Goal: Task Accomplishment & Management: Complete application form

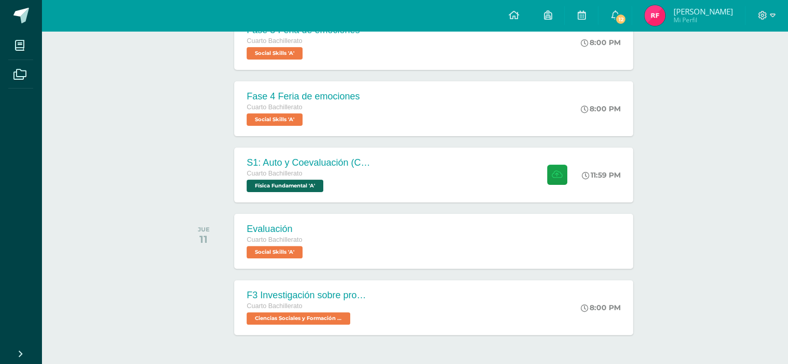
scroll to position [259, 0]
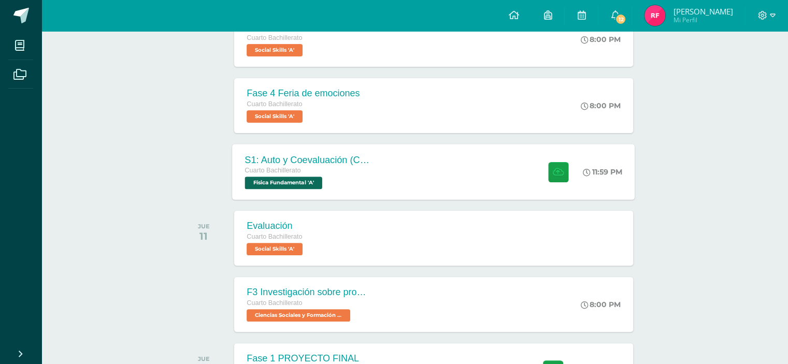
click at [489, 172] on div "S1: Auto y Coevaluación (Conceptos básicos) Cuarto Bachillerato Física Fundamen…" at bounding box center [434, 171] width 403 height 55
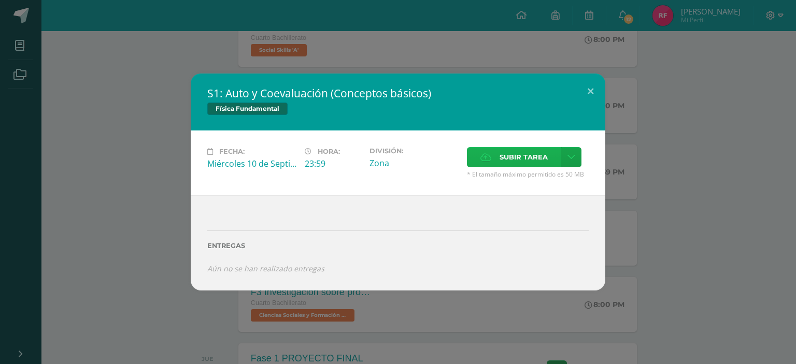
click at [516, 160] on span "Subir tarea" at bounding box center [523, 157] width 48 height 19
click at [0, 0] on input "Subir tarea" at bounding box center [0, 0] width 0 height 0
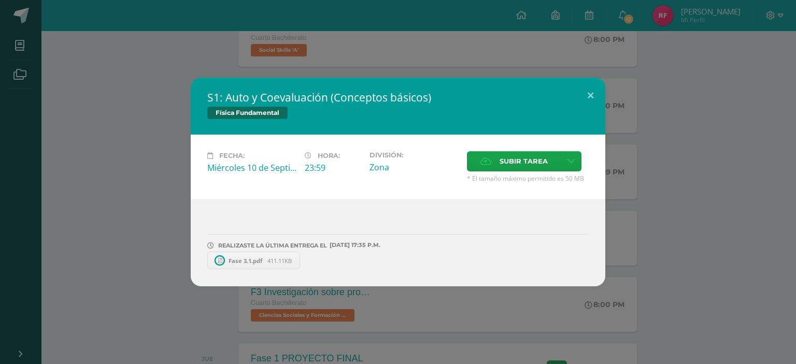
click at [245, 266] on link "Fase 3.1.pdf 411.11KB" at bounding box center [253, 261] width 93 height 18
click at [294, 256] on span at bounding box center [301, 260] width 18 height 11
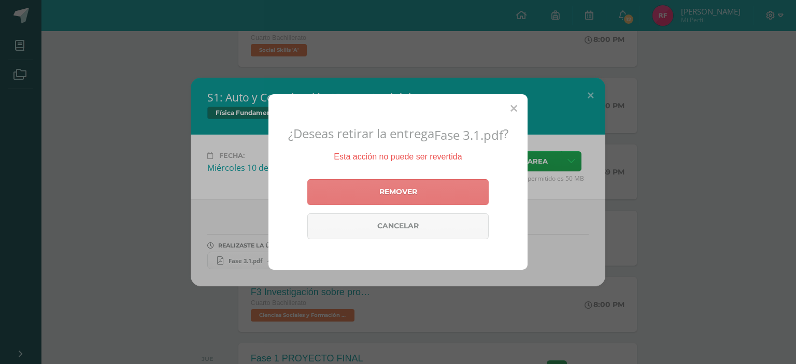
click at [411, 194] on link "Remover" at bounding box center [397, 192] width 181 height 26
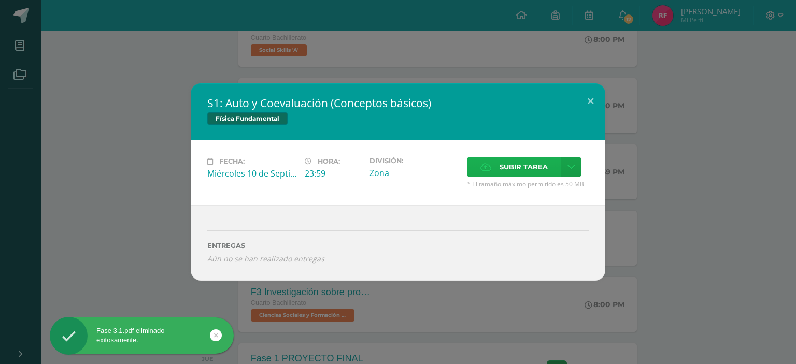
click at [528, 169] on span "Subir tarea" at bounding box center [523, 167] width 48 height 19
click at [0, 0] on input "Subir tarea" at bounding box center [0, 0] width 0 height 0
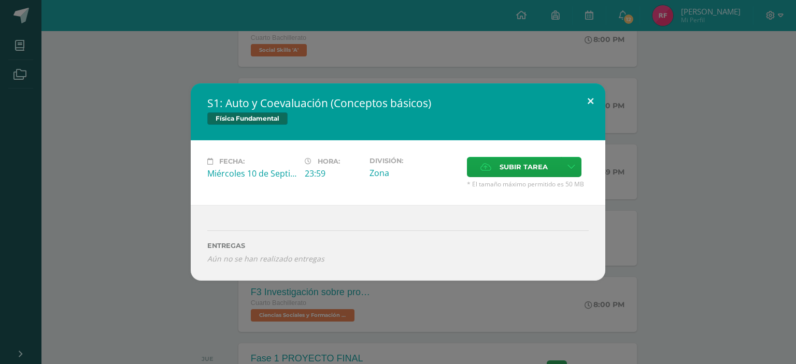
click at [598, 99] on button at bounding box center [591, 100] width 30 height 35
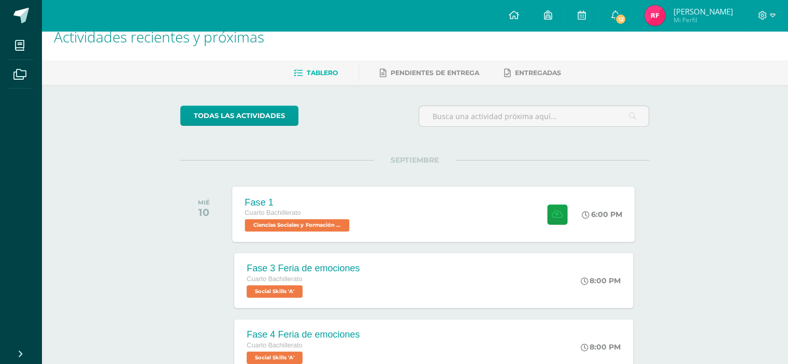
scroll to position [0, 0]
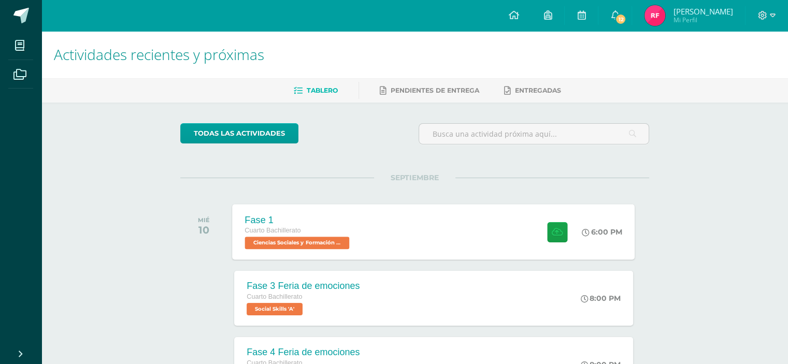
click at [406, 228] on div "Fase 1 Cuarto Bachillerato Ciencias Sociales y Formación Ciudadana 'A' 6:00 PM …" at bounding box center [434, 231] width 403 height 55
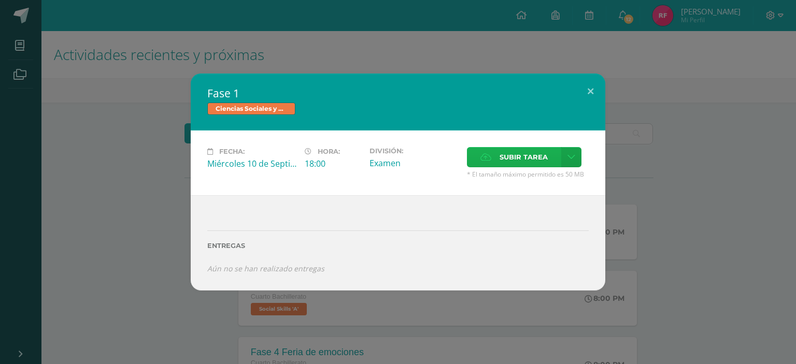
click at [515, 160] on span "Subir tarea" at bounding box center [523, 157] width 48 height 19
click at [0, 0] on input "Subir tarea" at bounding box center [0, 0] width 0 height 0
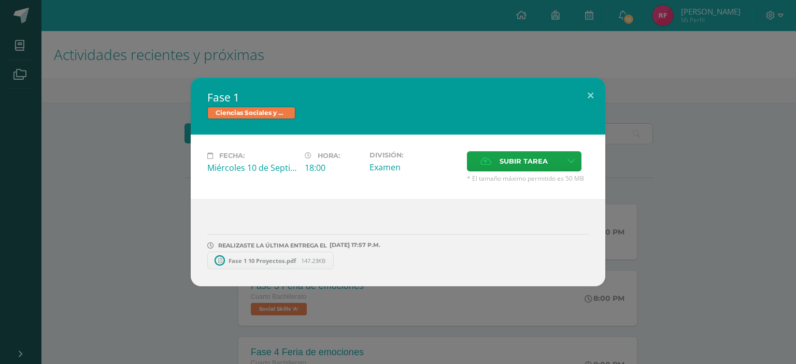
click at [265, 267] on link "Fase 1 10 Proyectos.pdf 147.23KB" at bounding box center [270, 261] width 126 height 18
click at [586, 93] on button at bounding box center [591, 95] width 30 height 35
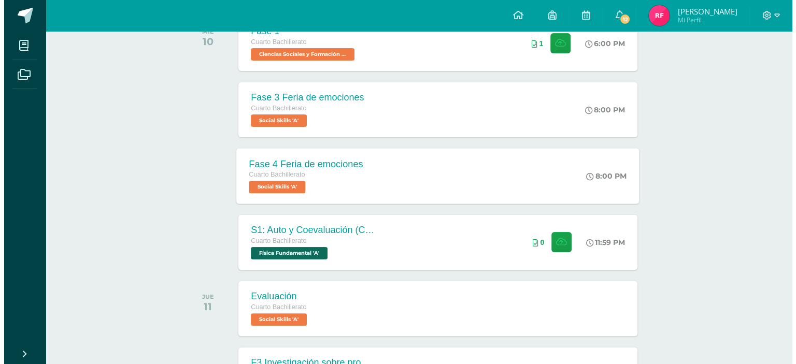
scroll to position [207, 0]
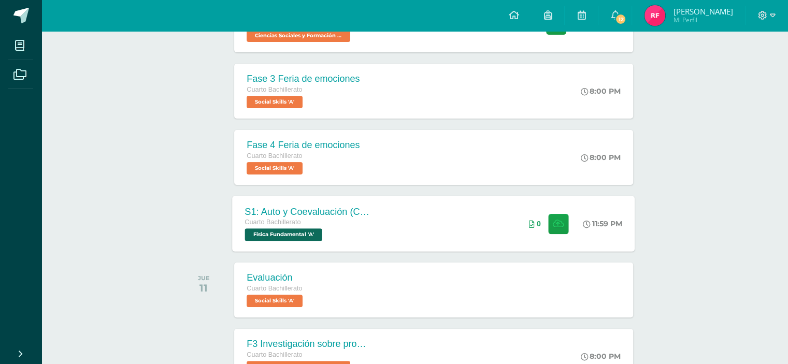
click at [467, 211] on div "S1: Auto y Coevaluación (Conceptos básicos) Cuarto Bachillerato Física Fundamen…" at bounding box center [434, 223] width 403 height 55
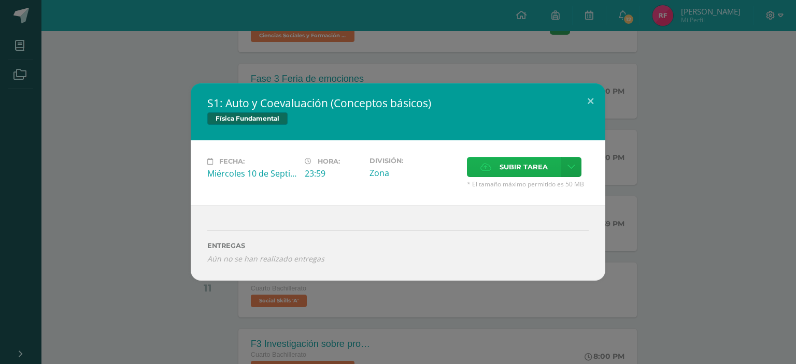
click at [520, 171] on span "Subir tarea" at bounding box center [523, 167] width 48 height 19
click at [0, 0] on input "Subir tarea" at bounding box center [0, 0] width 0 height 0
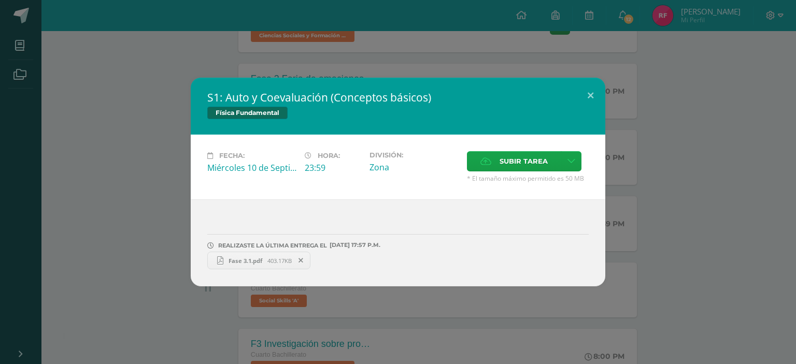
click at [261, 257] on span "Fase 3.1.pdf" at bounding box center [245, 261] width 44 height 8
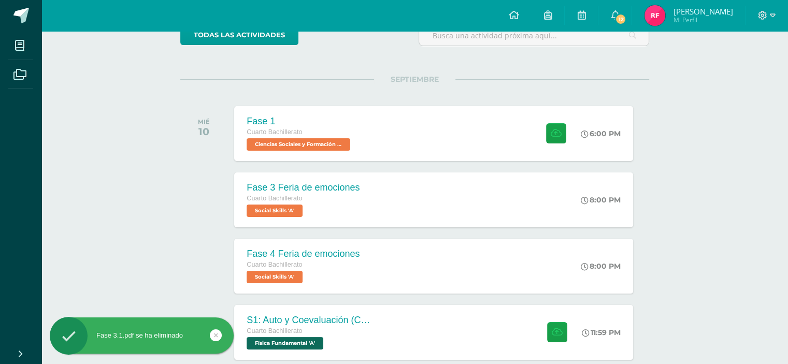
scroll to position [207, 0]
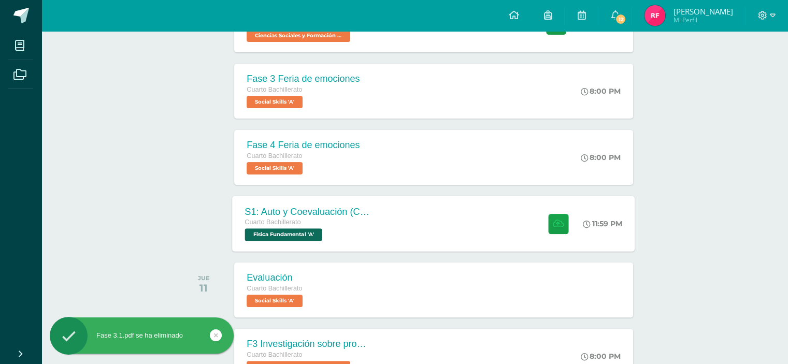
click at [419, 228] on div "S1: Auto y Coevaluación (Conceptos básicos) Cuarto Bachillerato Física Fundamen…" at bounding box center [434, 223] width 403 height 55
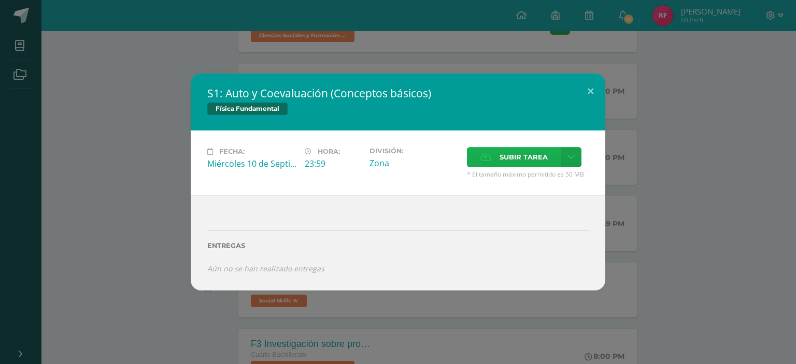
click at [475, 161] on label "Subir tarea" at bounding box center [514, 157] width 94 height 20
click at [0, 0] on input "Subir tarea" at bounding box center [0, 0] width 0 height 0
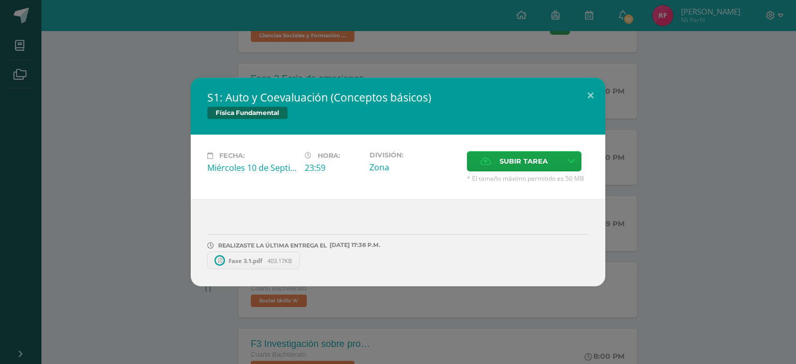
click at [237, 270] on div "REALIZASTE LA ÚLTIMA ENTREGA EL 10 DE septiembre A LAS 17:38 P.M. Fase 3.1.pdf …" at bounding box center [398, 242] width 414 height 87
click at [236, 259] on span "Fase 3.1.pdf" at bounding box center [245, 261] width 44 height 8
click at [591, 94] on button at bounding box center [591, 95] width 30 height 35
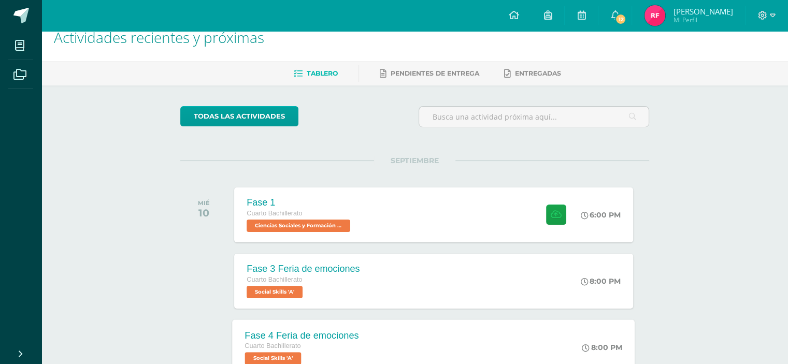
scroll to position [0, 0]
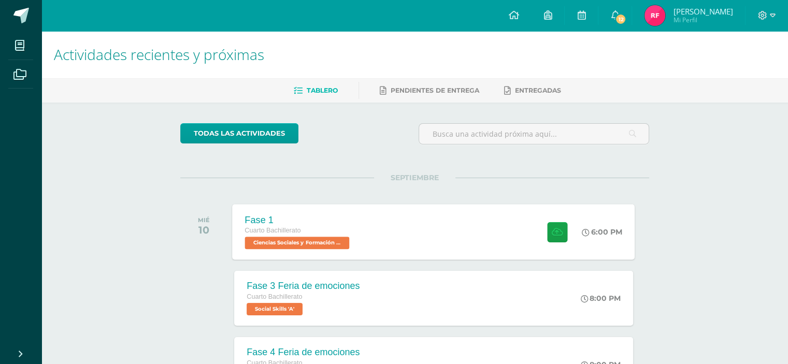
click at [390, 228] on div "Fase 1 Cuarto Bachillerato Ciencias Sociales y Formación Ciudadana 'A' 6:00 PM …" at bounding box center [434, 231] width 403 height 55
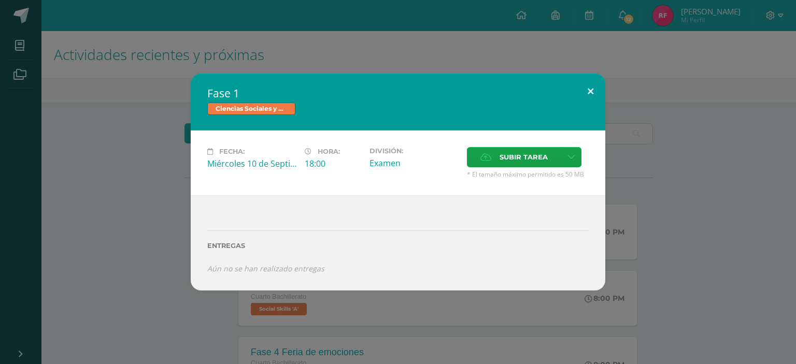
click at [591, 88] on button at bounding box center [591, 91] width 30 height 35
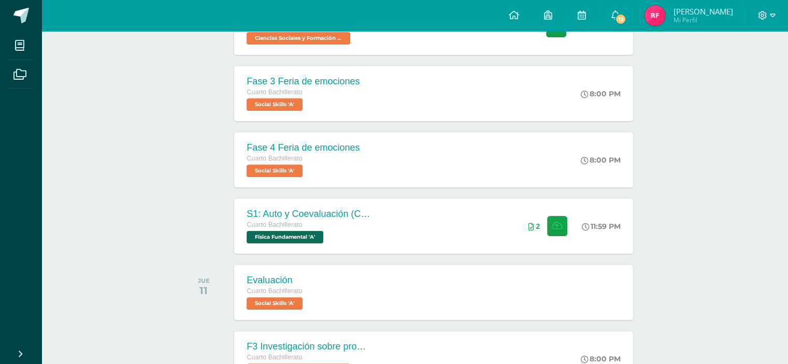
scroll to position [207, 0]
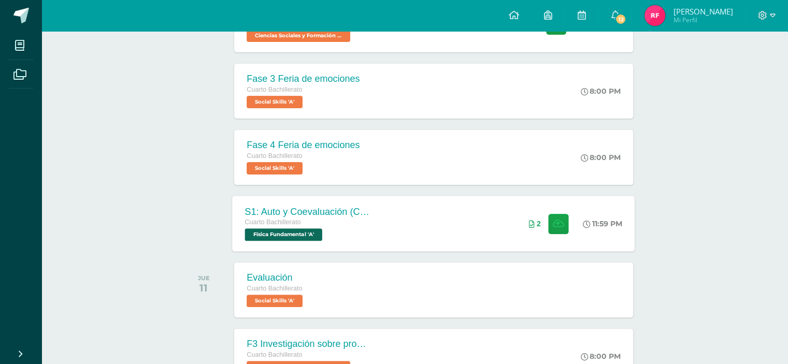
click at [412, 221] on div "S1: Auto y Coevaluación (Conceptos básicos) Cuarto Bachillerato Física Fundamen…" at bounding box center [434, 223] width 403 height 55
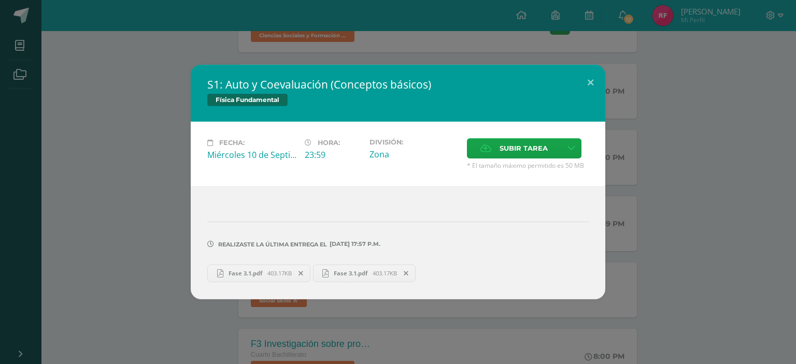
click at [300, 276] on icon at bounding box center [300, 273] width 5 height 7
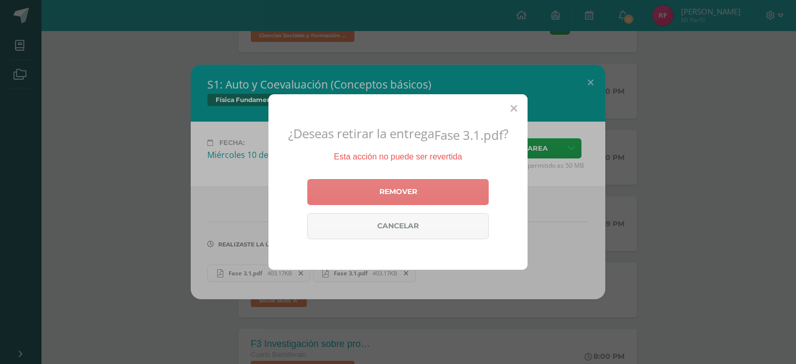
click at [391, 194] on link "Remover" at bounding box center [397, 192] width 181 height 26
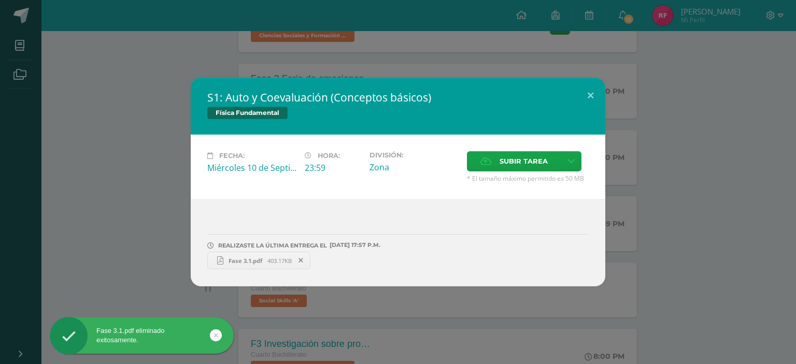
click at [255, 263] on span "Fase 3.1.pdf" at bounding box center [245, 261] width 44 height 8
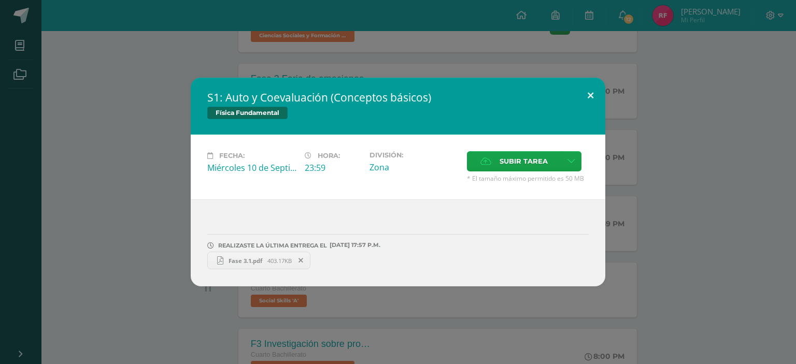
click at [598, 86] on button at bounding box center [591, 95] width 30 height 35
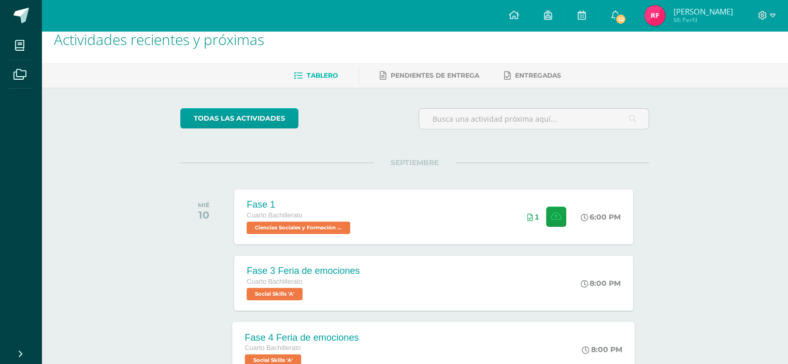
scroll to position [0, 0]
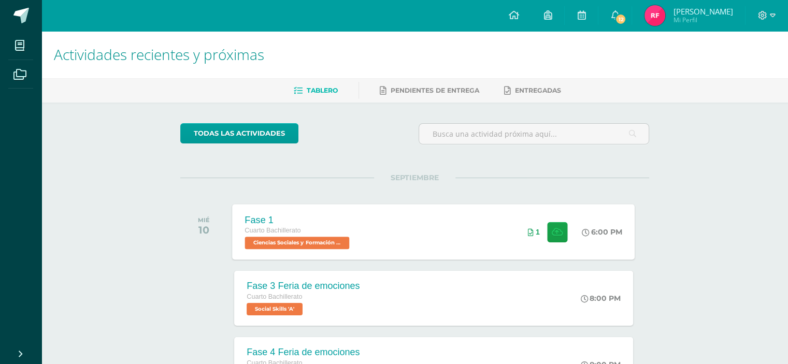
click at [425, 218] on div "Fase 1 Cuarto Bachillerato Ciencias Sociales y Formación Ciudadana 'A' 6:00 PM …" at bounding box center [434, 231] width 403 height 55
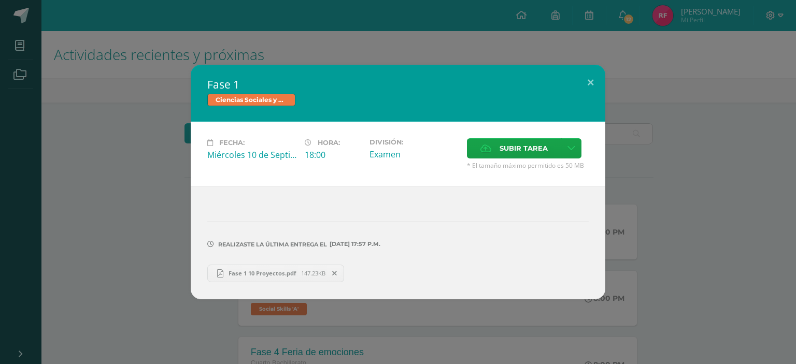
click at [281, 273] on span "Fase 1 10 Proyectos.pdf" at bounding box center [262, 273] width 78 height 8
click at [587, 76] on button at bounding box center [591, 82] width 30 height 35
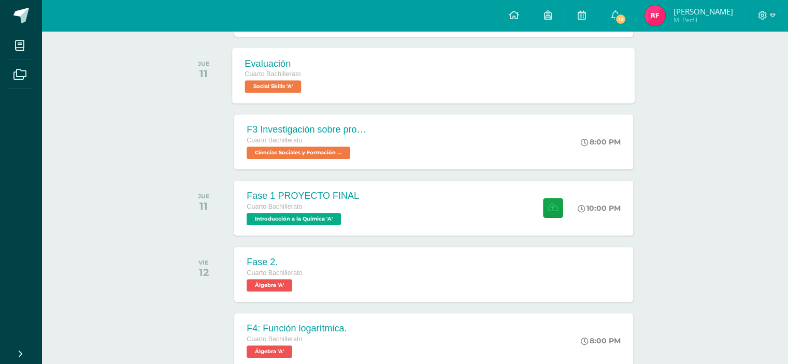
scroll to position [466, 0]
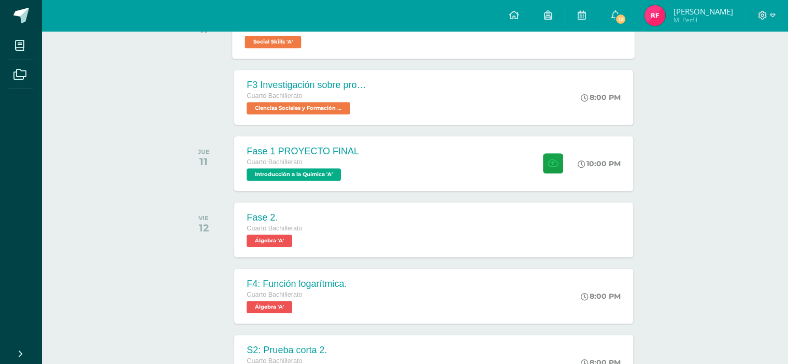
click at [372, 156] on div "Fase 1 PROYECTO FINAL Cuarto Bachillerato Introducción a la Química 'A' 10:00 P…" at bounding box center [433, 163] width 398 height 55
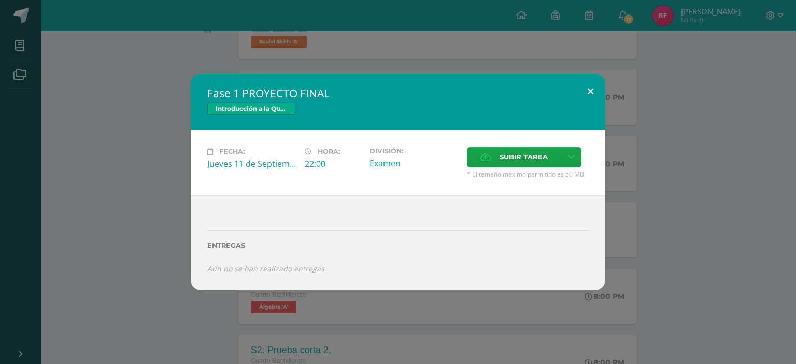
click at [584, 91] on button at bounding box center [591, 91] width 30 height 35
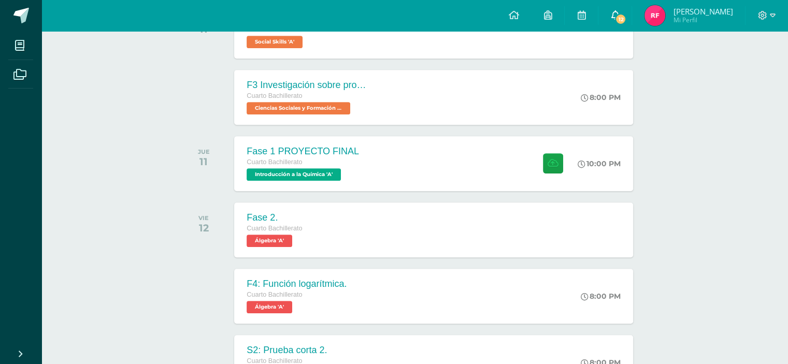
click at [626, 20] on span "12" at bounding box center [620, 18] width 11 height 11
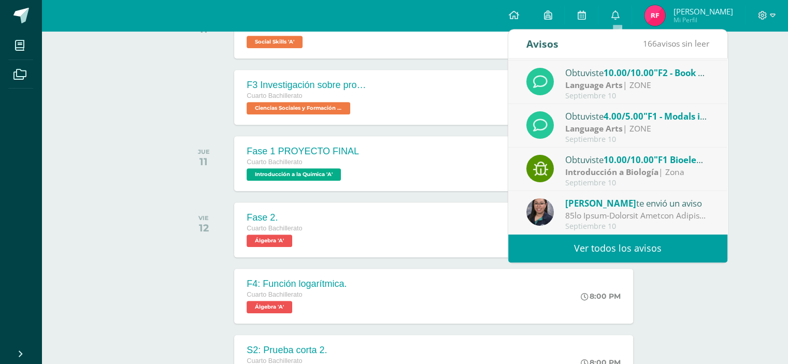
scroll to position [68, 0]
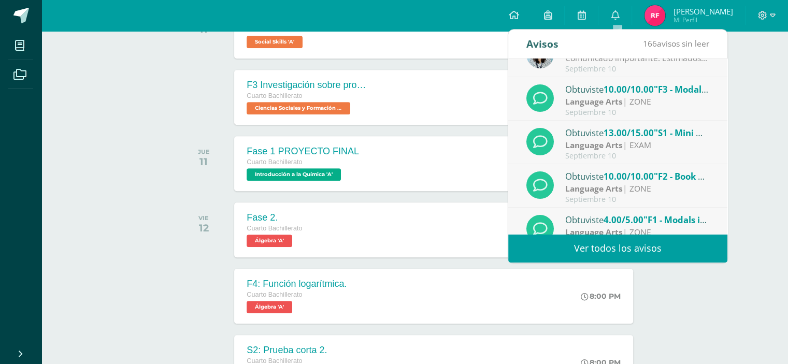
click at [587, 147] on strong "Language Arts" at bounding box center [594, 144] width 58 height 11
click at [587, 147] on div "Obtuviste 10.00/10.00 "F2 PPT Enfermedades por Bioelementos" en Introducción a …" at bounding box center [727, 147] width 438 height 176
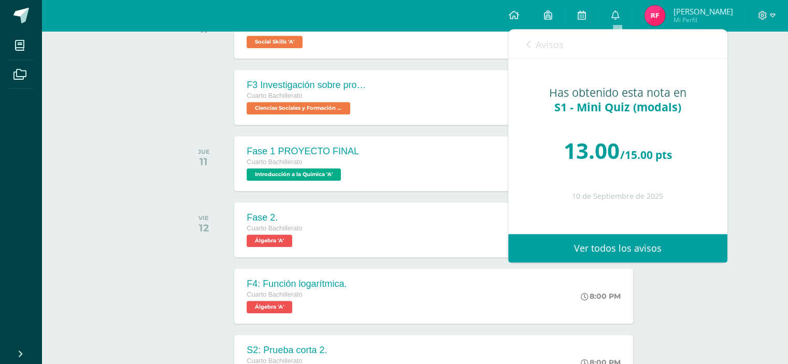
click at [523, 48] on div "Avisos 165 avisos sin leer Avisos" at bounding box center [617, 44] width 219 height 29
click at [535, 45] on link "Avisos" at bounding box center [544, 45] width 37 height 30
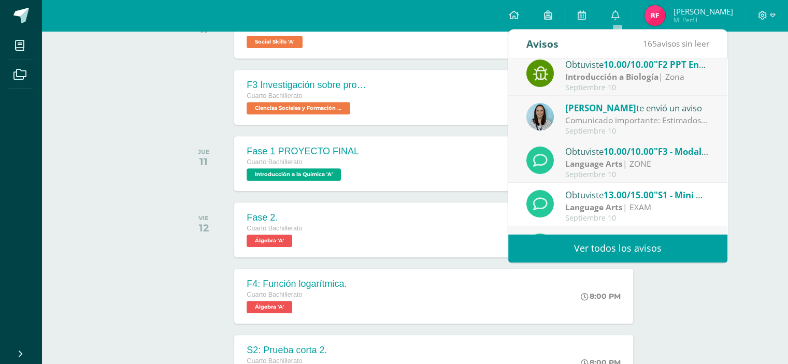
scroll to position [0, 0]
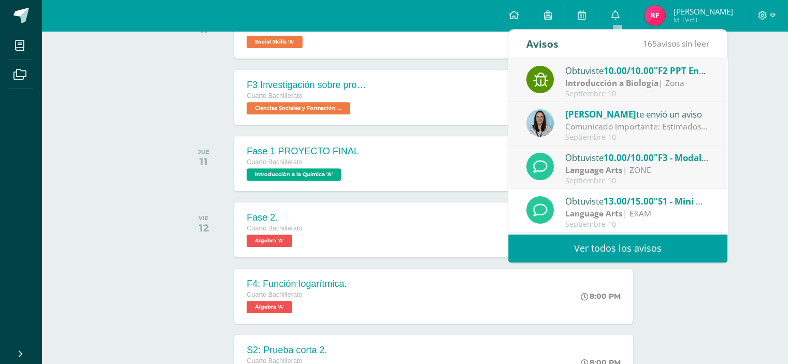
click at [587, 92] on div "Septiembre 10" at bounding box center [637, 94] width 144 height 9
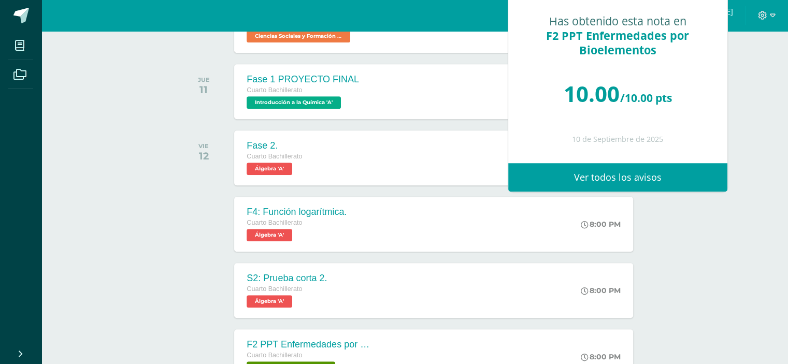
scroll to position [622, 0]
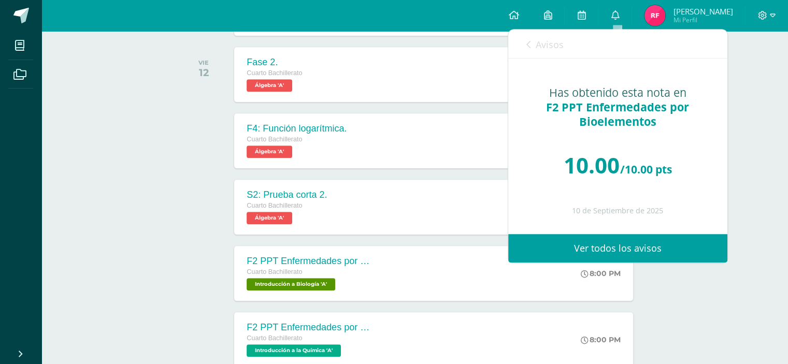
click at [528, 41] on icon at bounding box center [528, 44] width 4 height 8
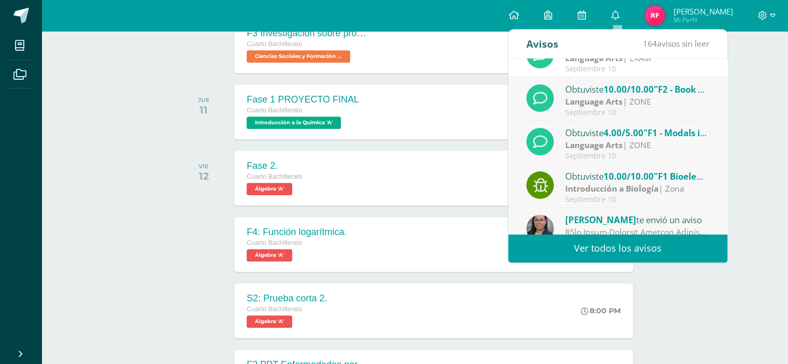
scroll to position [172, 0]
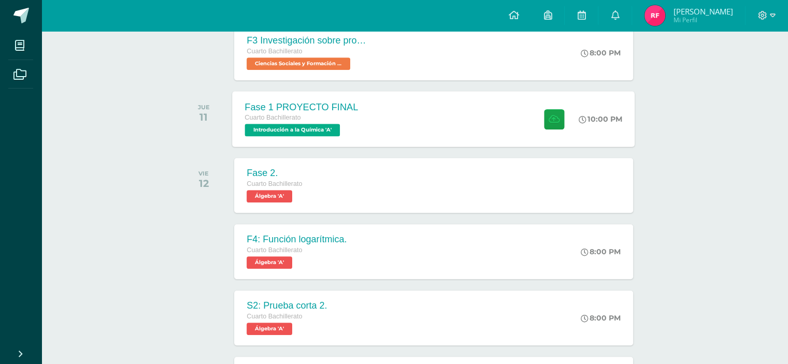
scroll to position [414, 0]
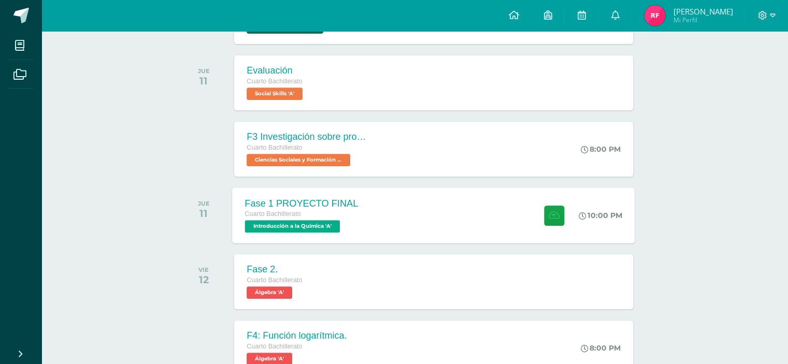
click at [417, 205] on div "Fase 1 PROYECTO FINAL Cuarto Bachillerato Introducción a la Química 'A' 10:00 P…" at bounding box center [434, 215] width 403 height 55
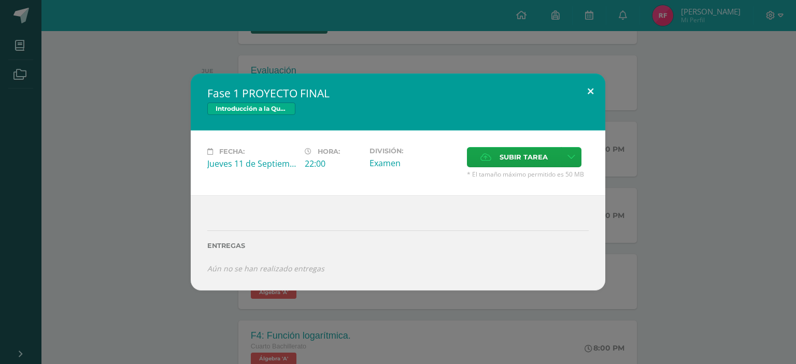
click at [589, 90] on button at bounding box center [591, 91] width 30 height 35
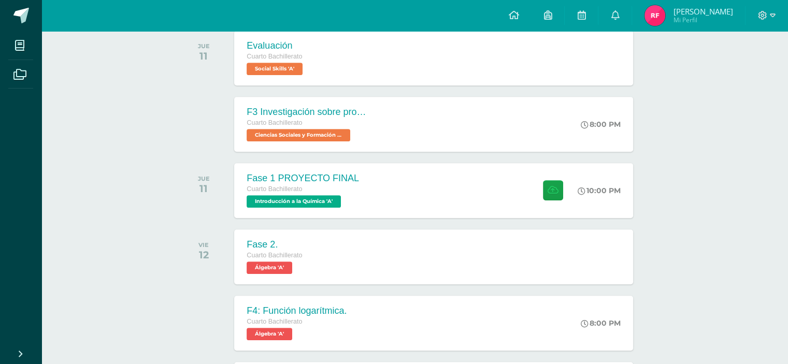
scroll to position [466, 0]
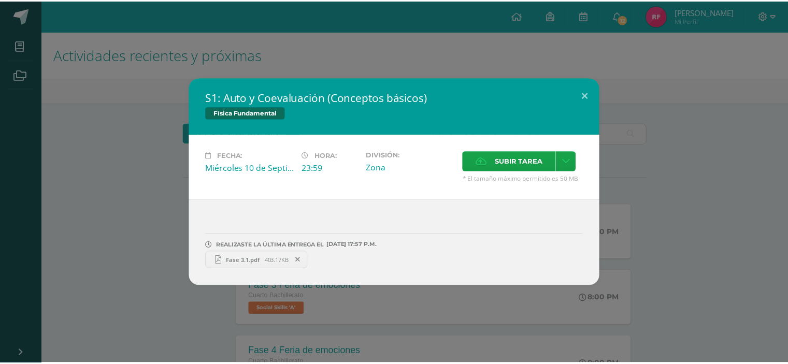
scroll to position [207, 0]
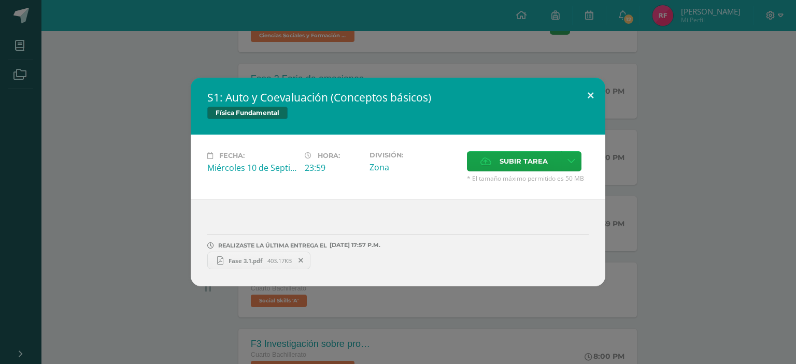
click at [591, 92] on button at bounding box center [591, 95] width 30 height 35
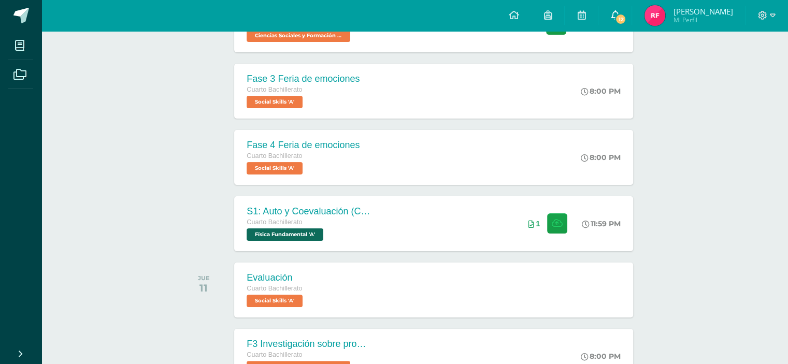
click at [626, 16] on span "12" at bounding box center [620, 18] width 11 height 11
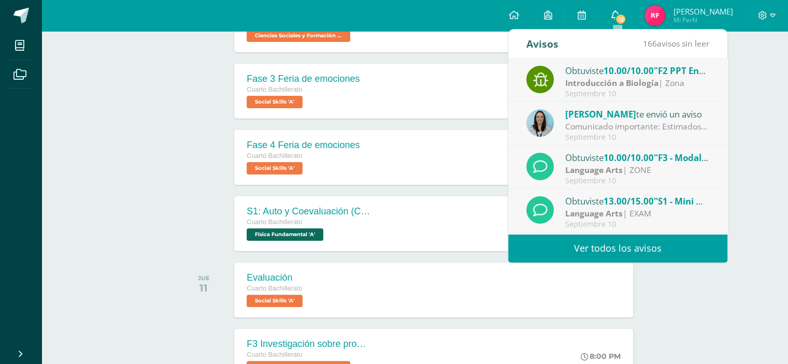
click at [618, 16] on icon at bounding box center [615, 14] width 8 height 9
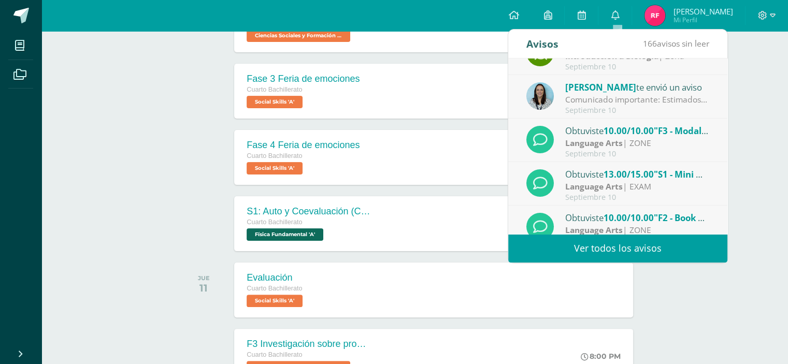
scroll to position [52, 0]
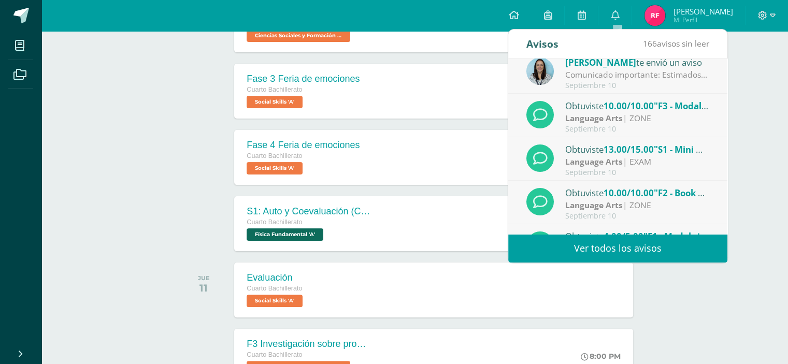
click at [635, 85] on div "Septiembre 10" at bounding box center [637, 85] width 144 height 9
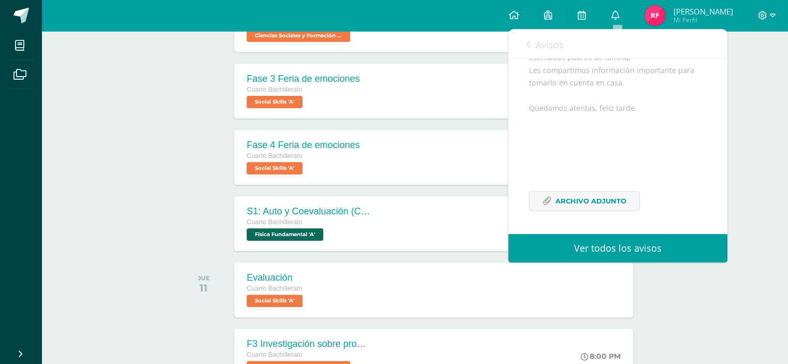
scroll to position [125, 0]
click at [624, 200] on span "Archivo Adjunto" at bounding box center [590, 201] width 71 height 19
click at [526, 43] on icon at bounding box center [528, 44] width 4 height 8
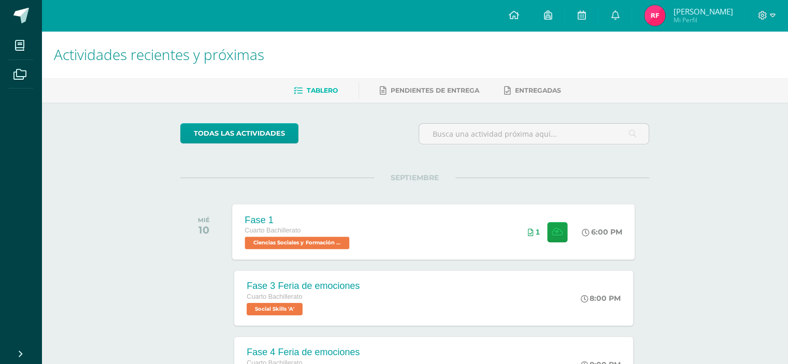
scroll to position [0, 0]
